Goal: Find specific page/section: Find specific page/section

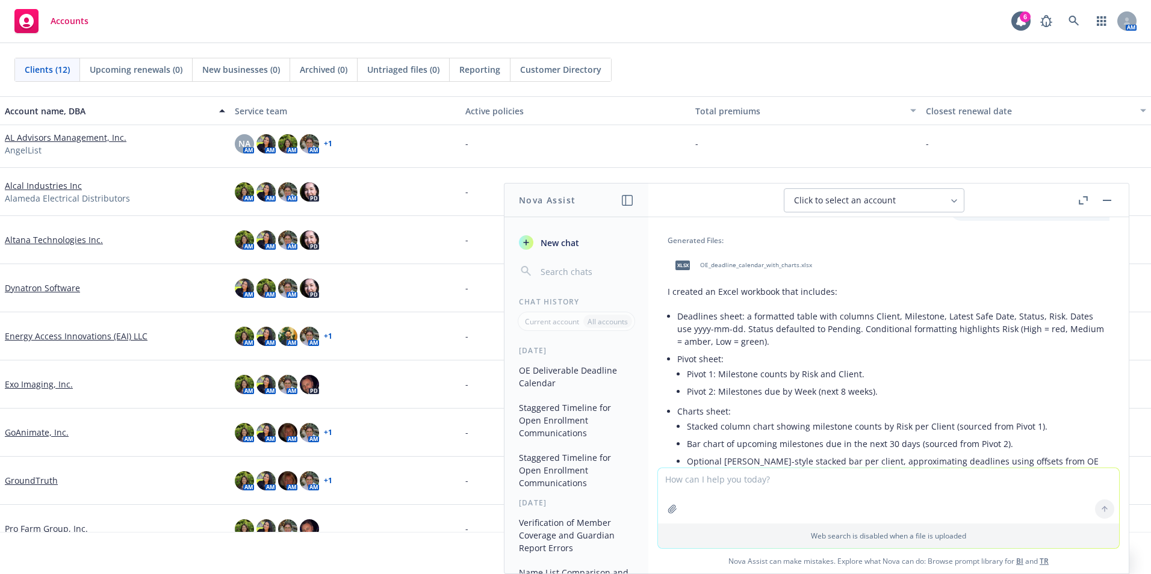
scroll to position [171, 0]
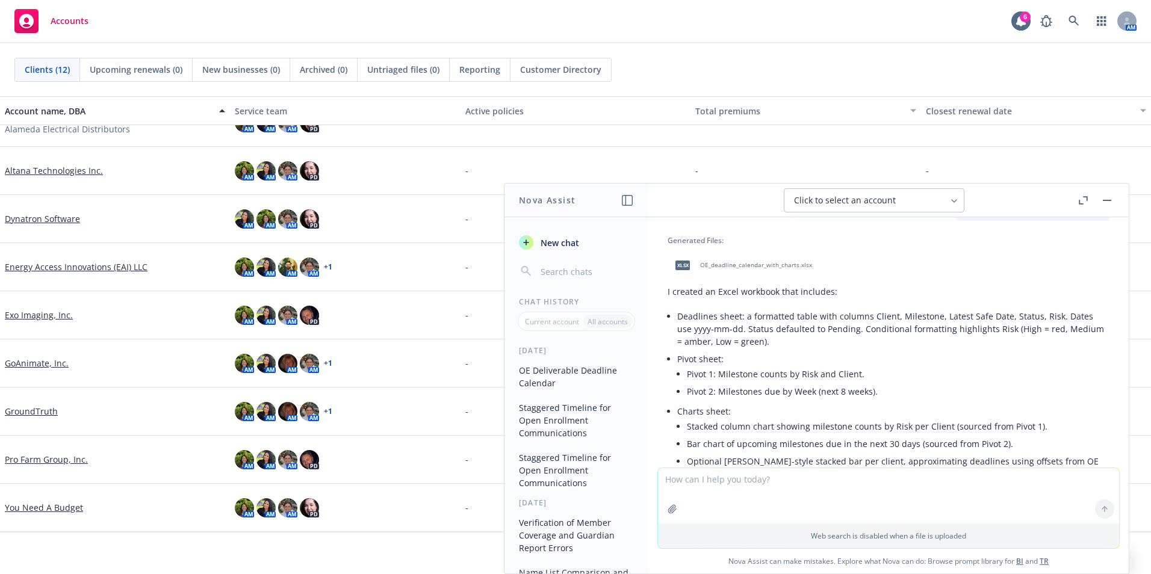
click at [40, 366] on link "GoAnimate, Inc." at bounding box center [37, 363] width 64 height 13
click at [1106, 199] on button "button" at bounding box center [1107, 200] width 14 height 14
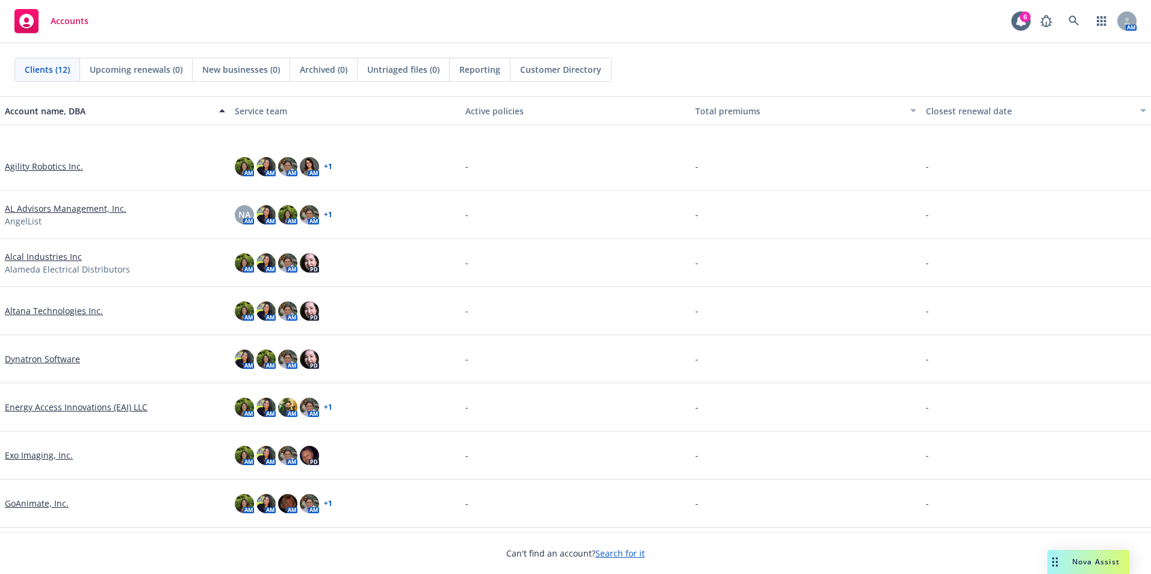
scroll to position [120, 0]
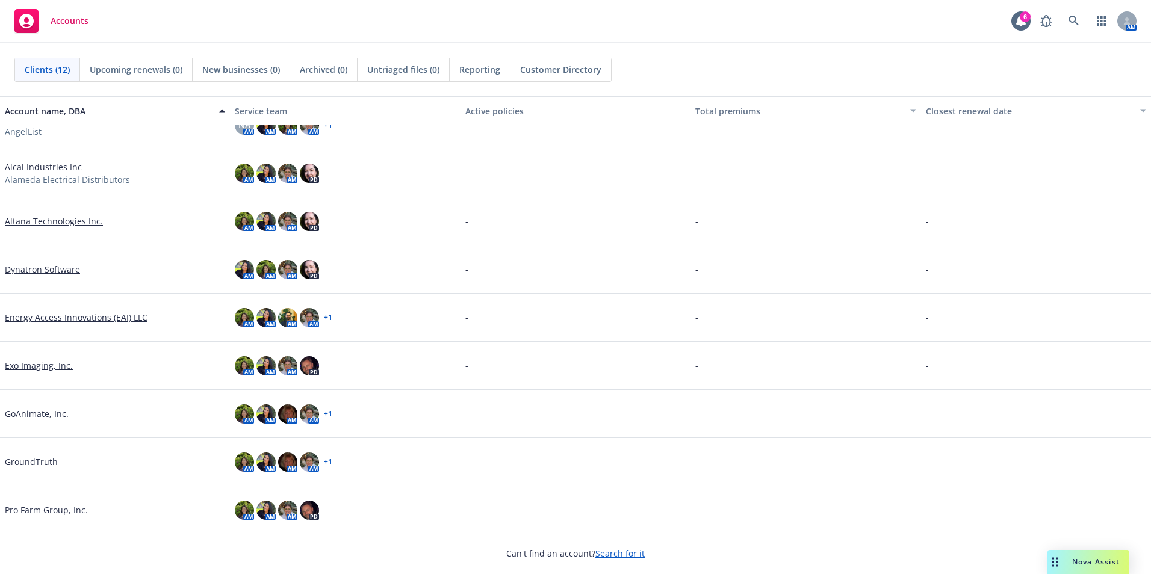
click at [36, 416] on link "GoAnimate, Inc." at bounding box center [37, 414] width 64 height 13
